Goal: Information Seeking & Learning: Learn about a topic

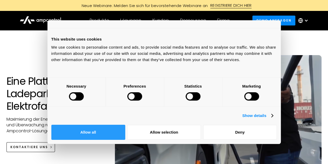
click at [125, 125] on button "Allow all" at bounding box center [88, 132] width 74 height 15
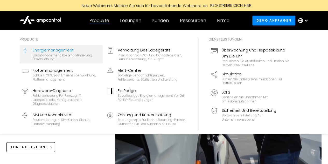
click at [62, 53] on div "Lastmanagement, Kostenoptimierung, Überbuchung" at bounding box center [67, 57] width 68 height 8
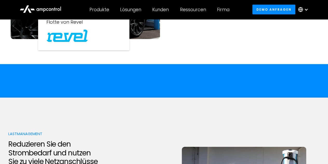
scroll to position [623, 0]
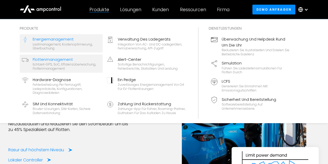
click at [68, 61] on div "Flottenmanagement" at bounding box center [67, 60] width 68 height 6
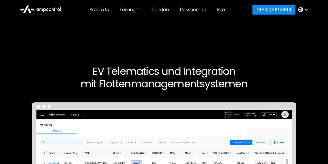
scroll to position [78, 0]
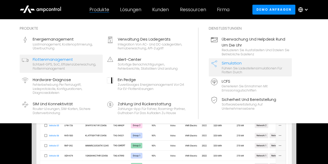
click at [226, 65] on div "Simulation" at bounding box center [256, 63] width 68 height 6
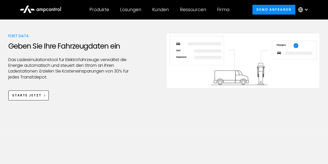
scroll to position [363, 0]
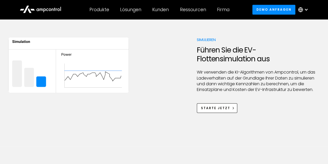
click at [218, 63] on h3 "Führen Sie die EV-Flottensimulation aus" at bounding box center [258, 54] width 123 height 17
